Goal: Find specific page/section: Find specific page/section

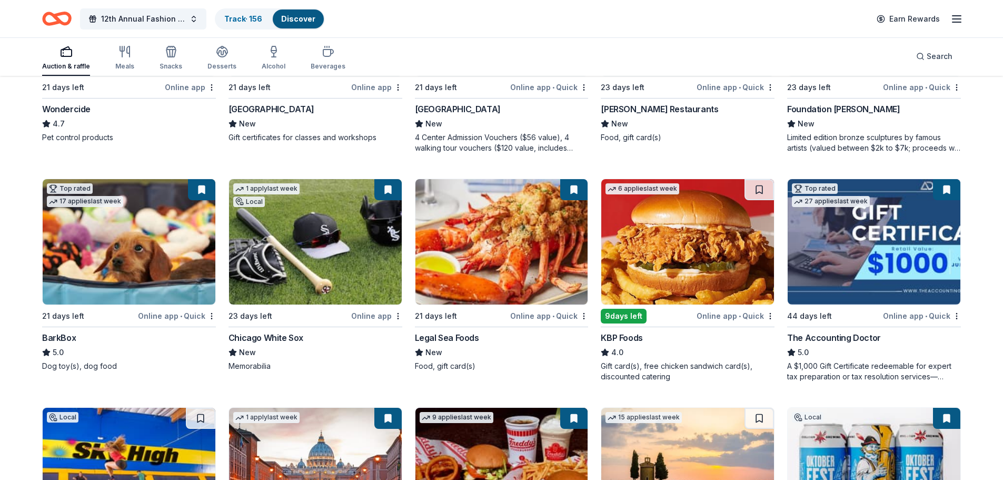
scroll to position [694, 0]
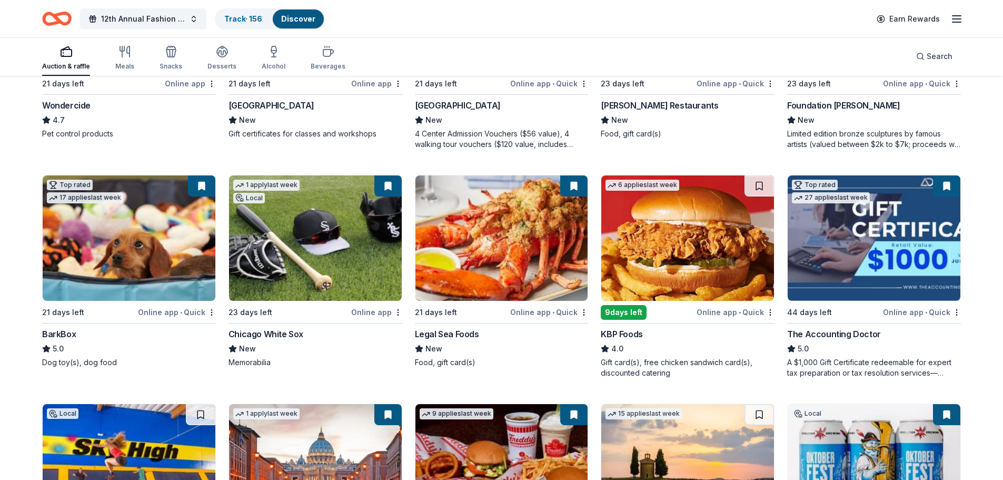
click at [945, 185] on button at bounding box center [946, 185] width 27 height 21
click at [949, 185] on button at bounding box center [946, 185] width 27 height 21
click at [894, 184] on img at bounding box center [874, 237] width 173 height 125
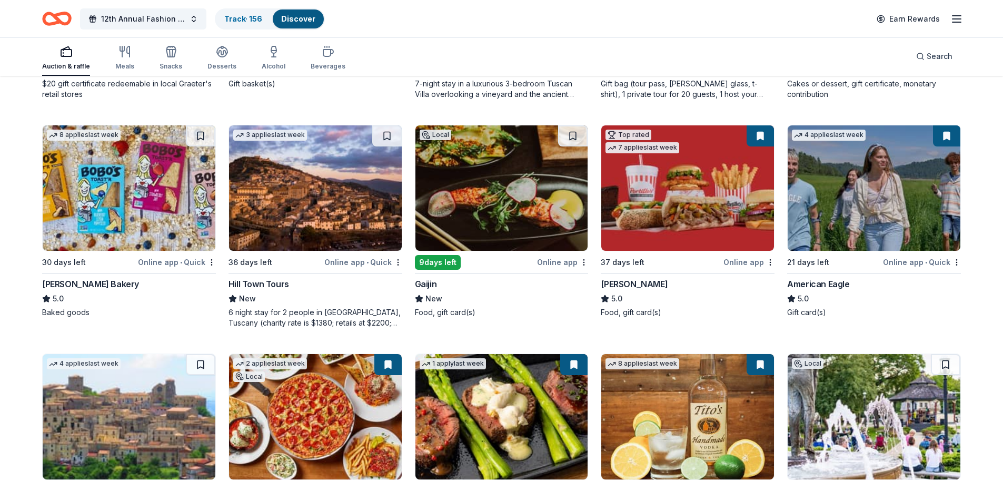
scroll to position [1432, 0]
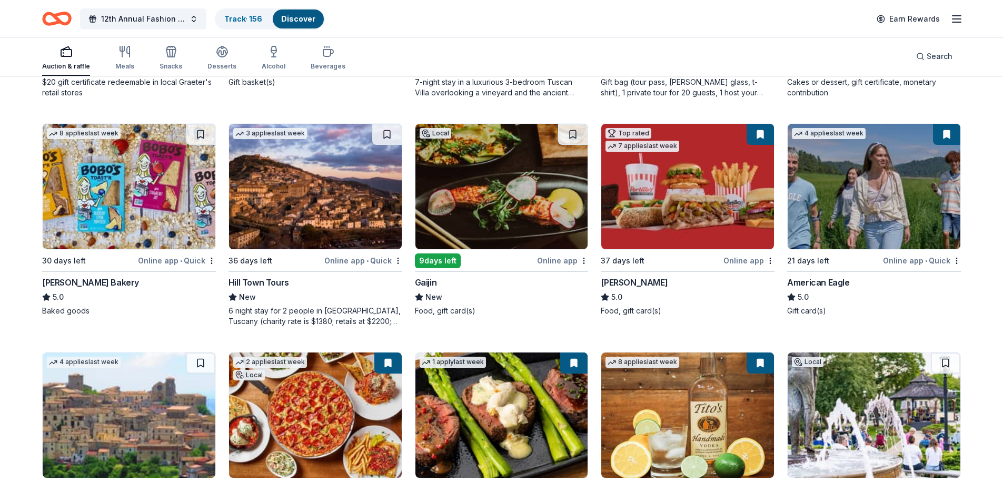
click at [760, 136] on button at bounding box center [760, 134] width 27 height 21
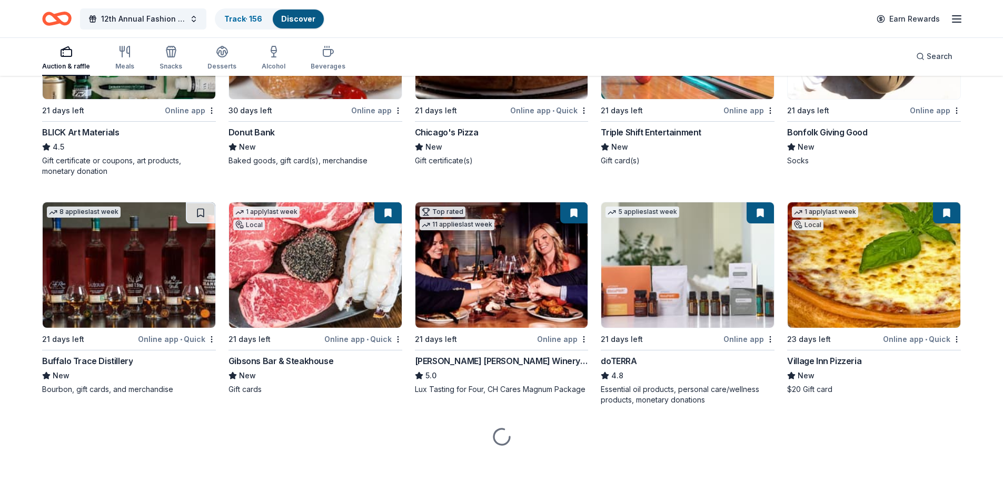
scroll to position [2484, 0]
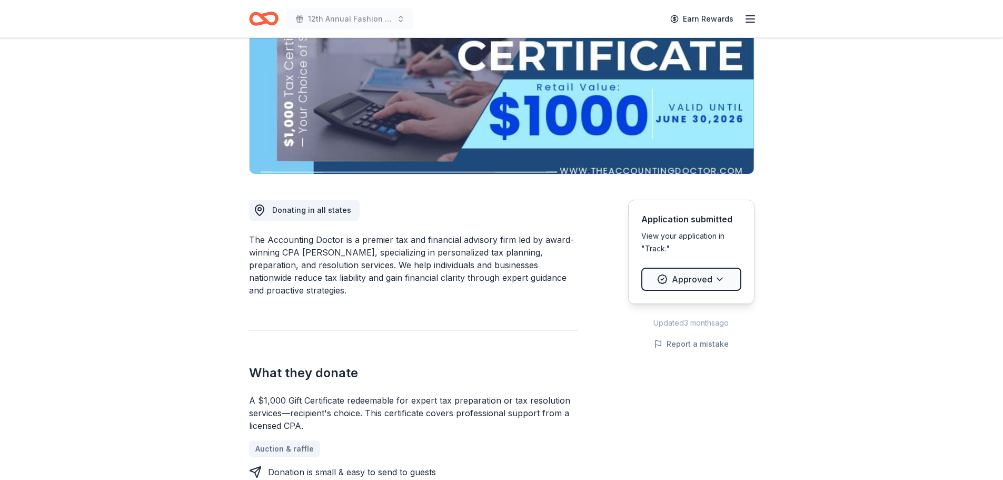
scroll to position [141, 0]
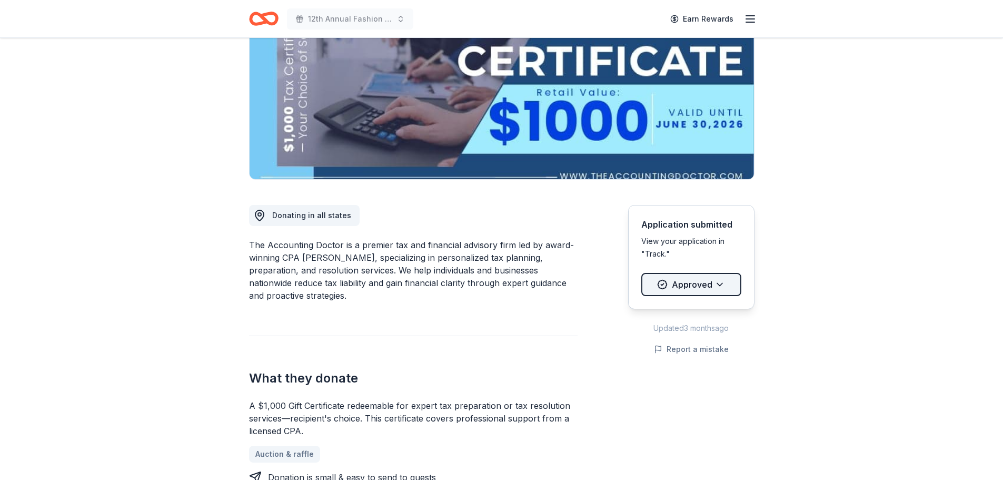
click at [725, 281] on html "12th Annual Fashion Show Earn Rewards Due [DATE] Share The Accounting Doctor 5.…" at bounding box center [501, 99] width 1003 height 480
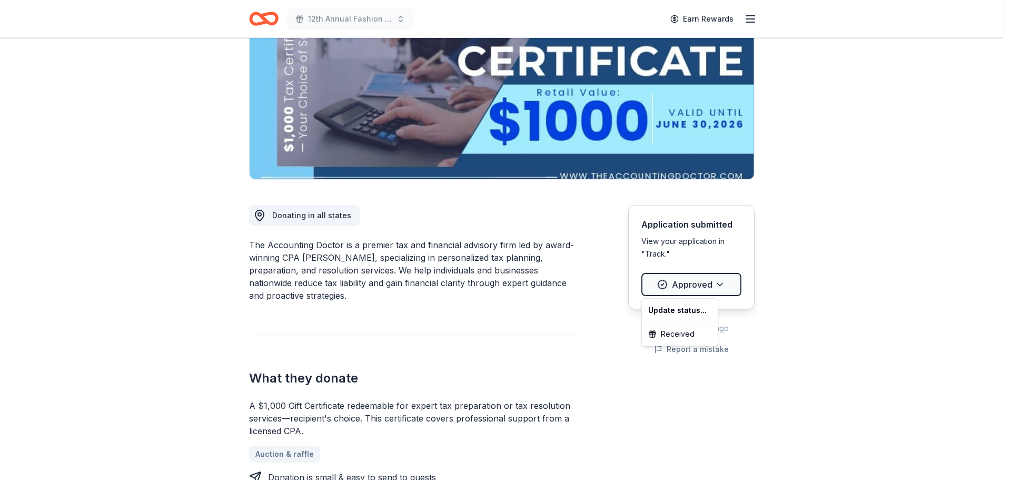
click at [725, 281] on html "12th Annual Fashion Show Earn Rewards Due [DATE] Share The Accounting Doctor 5.…" at bounding box center [505, 99] width 1011 height 480
